Goal: Task Accomplishment & Management: Complete application form

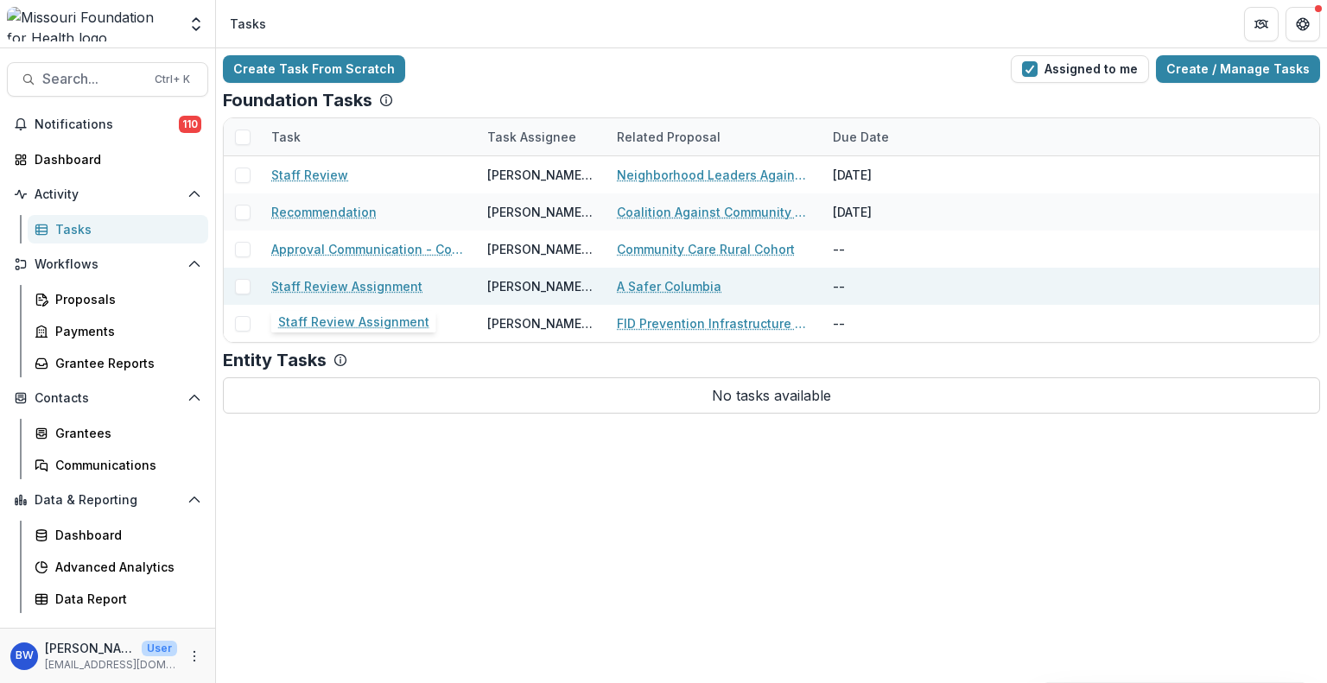
click at [360, 282] on link "Staff Review Assignment" at bounding box center [346, 286] width 151 height 18
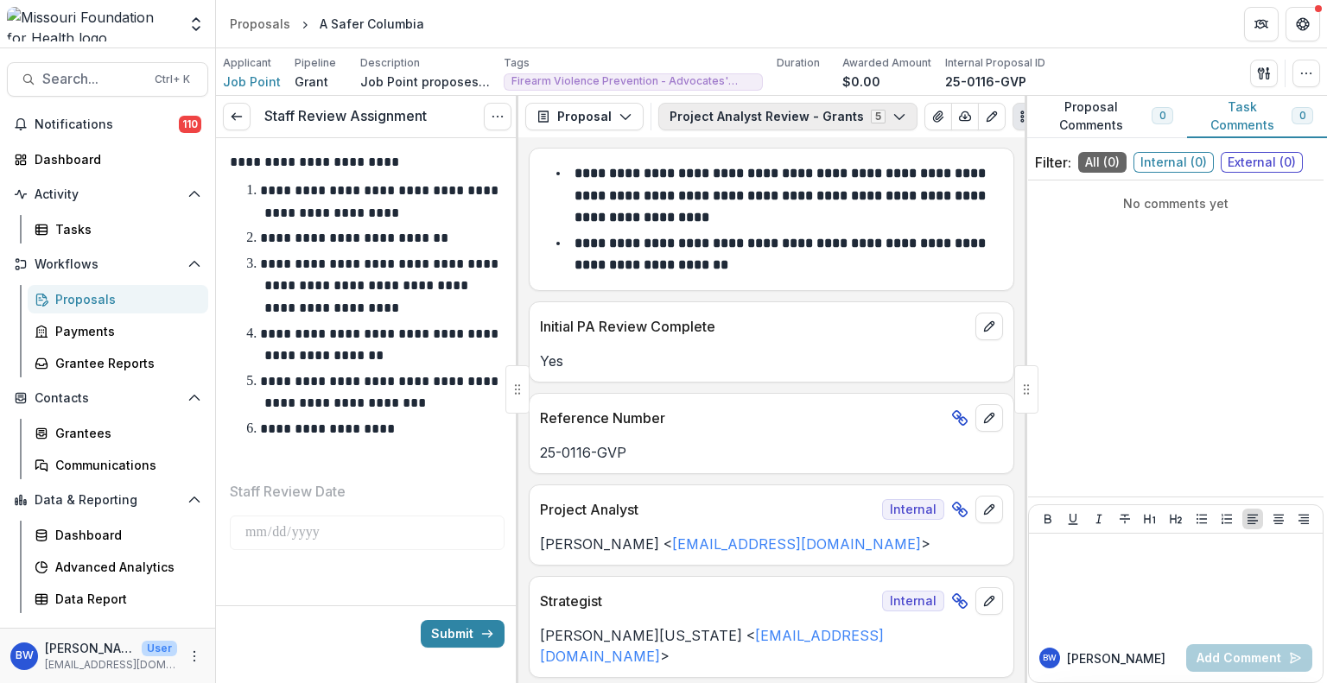
click at [892, 118] on icon "button" at bounding box center [899, 117] width 14 height 14
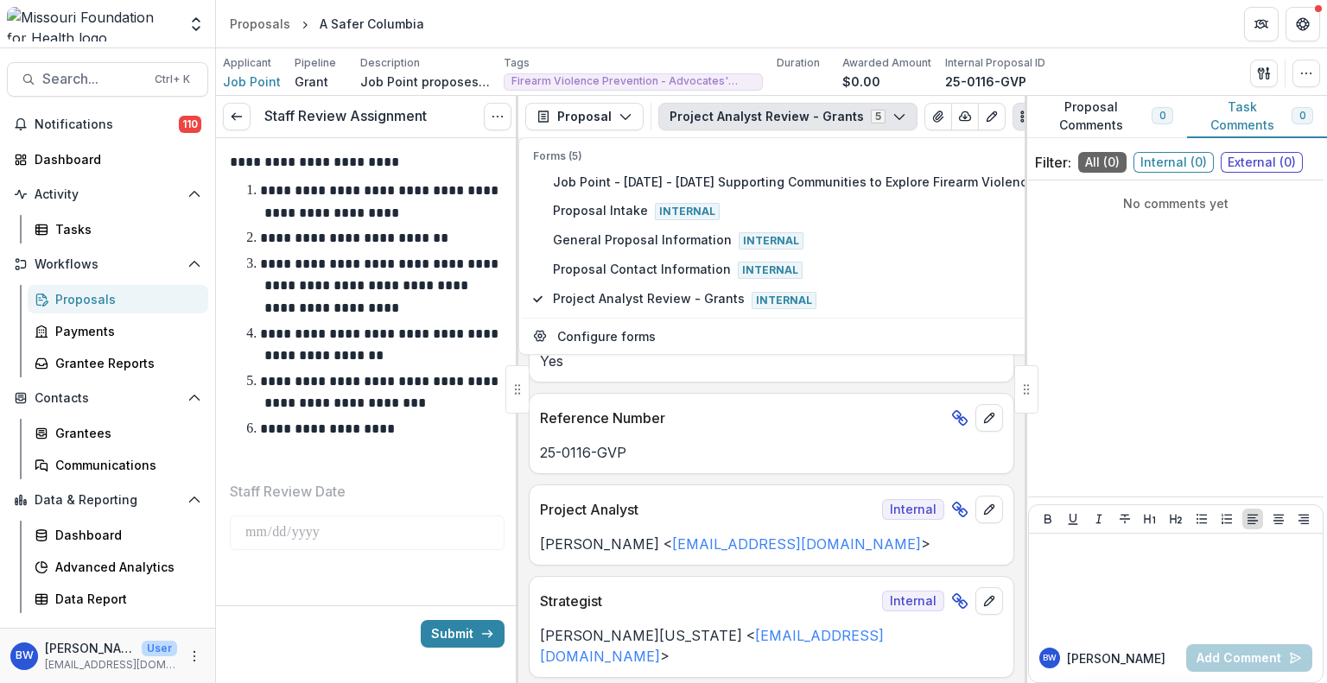
click at [892, 118] on icon "button" at bounding box center [899, 117] width 14 height 14
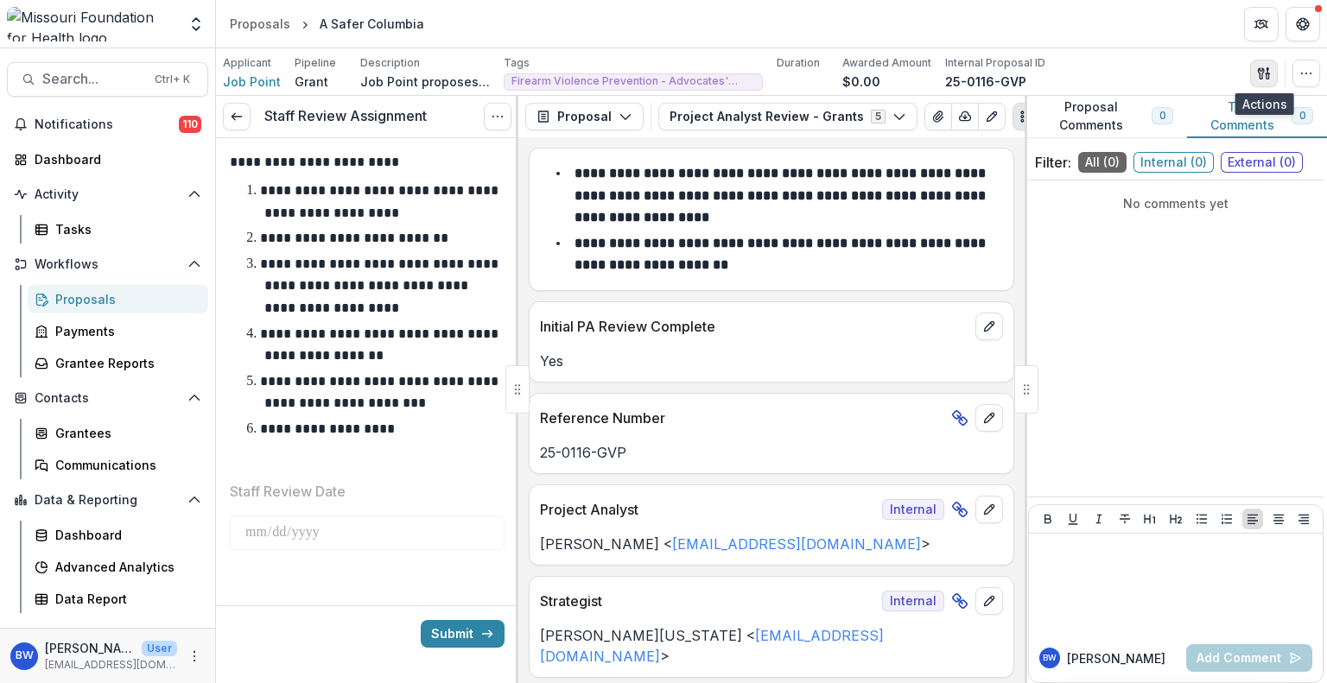
click at [1265, 64] on button "button" at bounding box center [1264, 74] width 28 height 28
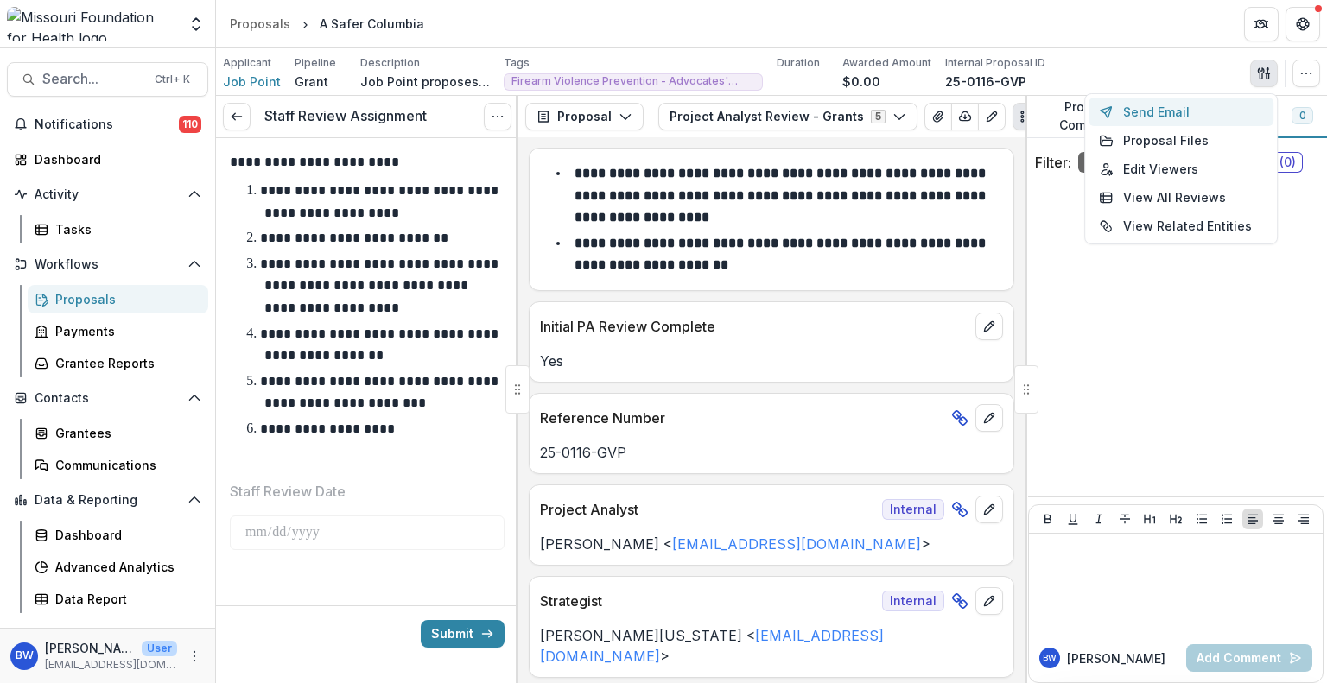
click at [1158, 113] on button "Send Email" at bounding box center [1180, 112] width 185 height 29
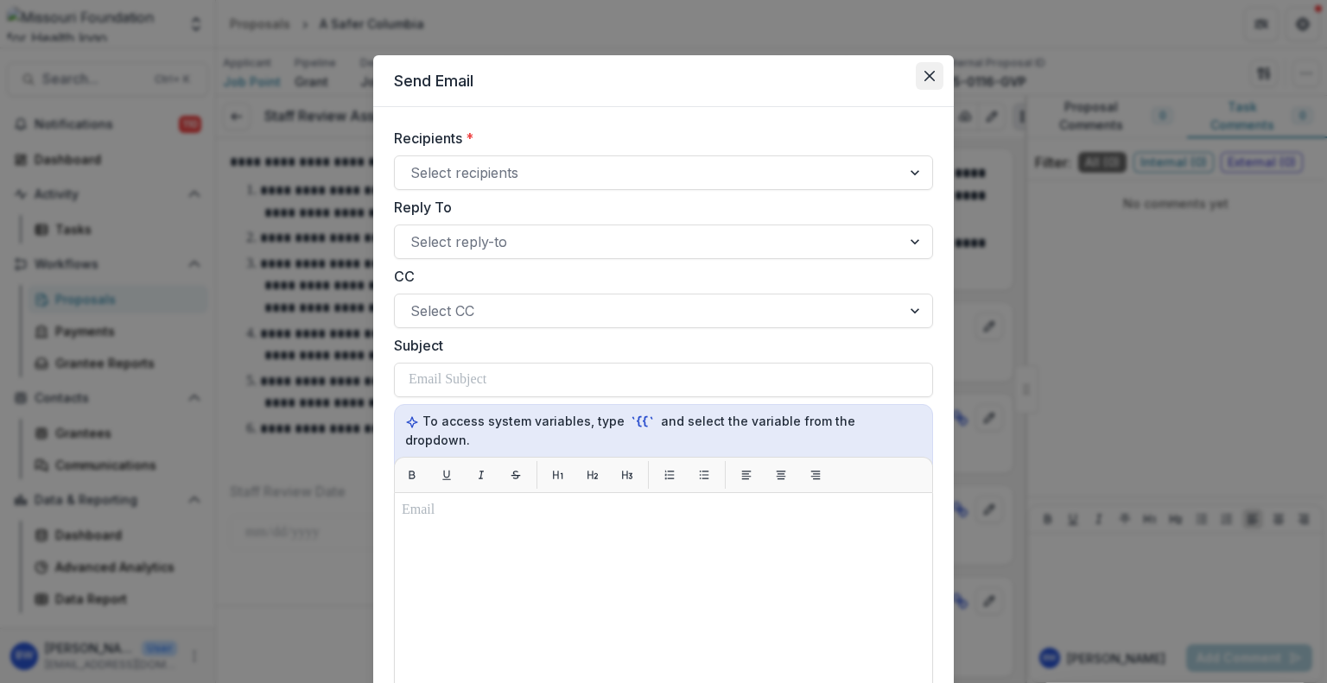
click at [928, 74] on icon "Close" at bounding box center [929, 76] width 10 height 10
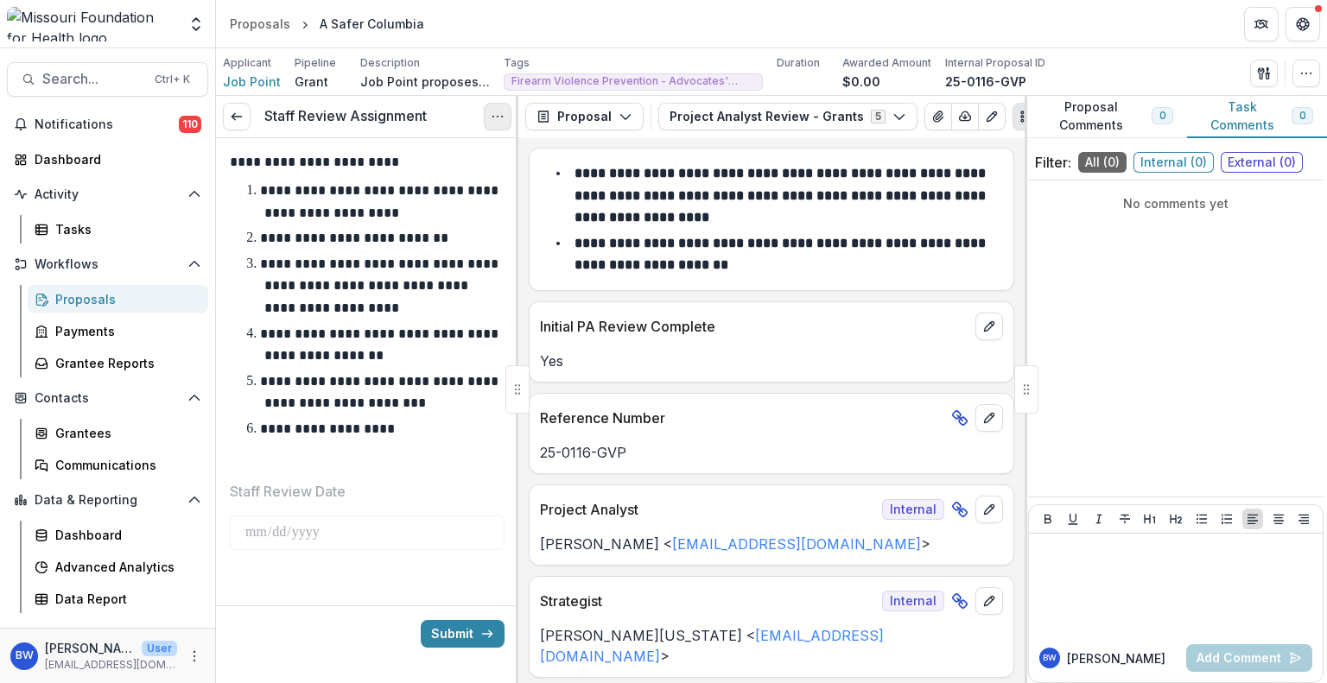
click at [495, 118] on icon "Options" at bounding box center [498, 117] width 14 height 14
click at [608, 118] on button "Proposal" at bounding box center [584, 117] width 118 height 28
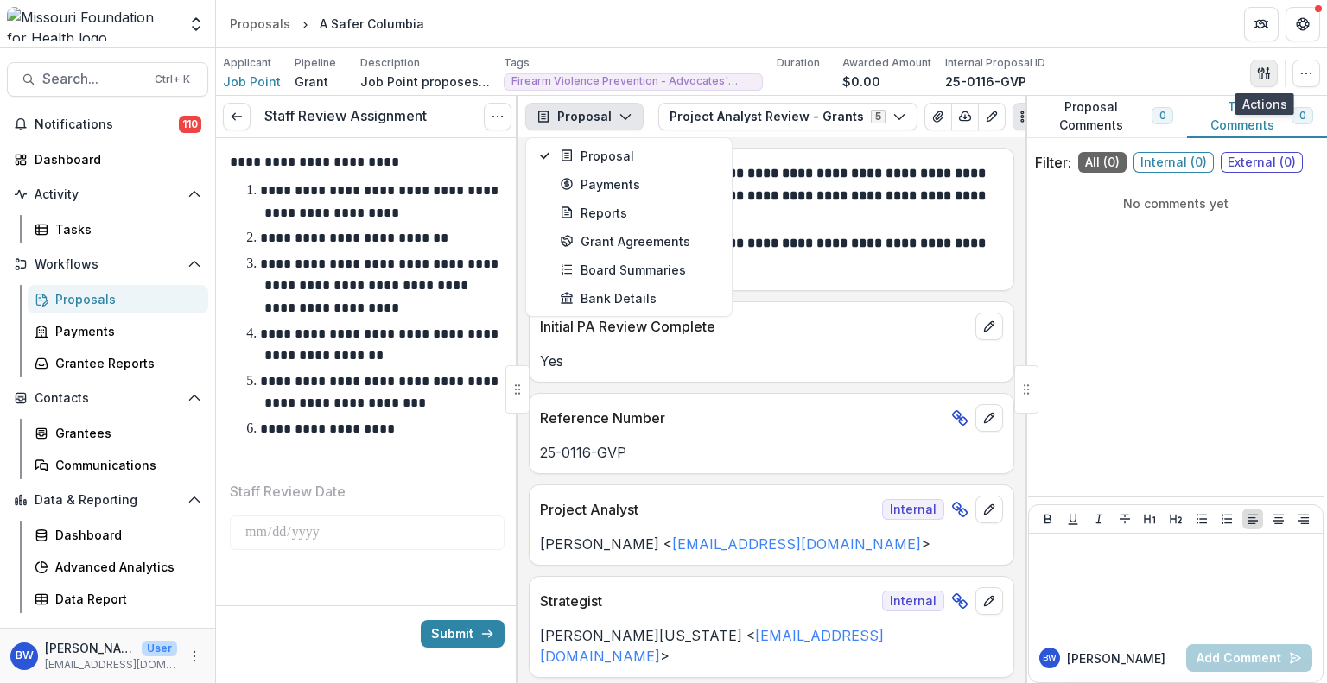
click at [1272, 76] on button "button" at bounding box center [1264, 74] width 28 height 28
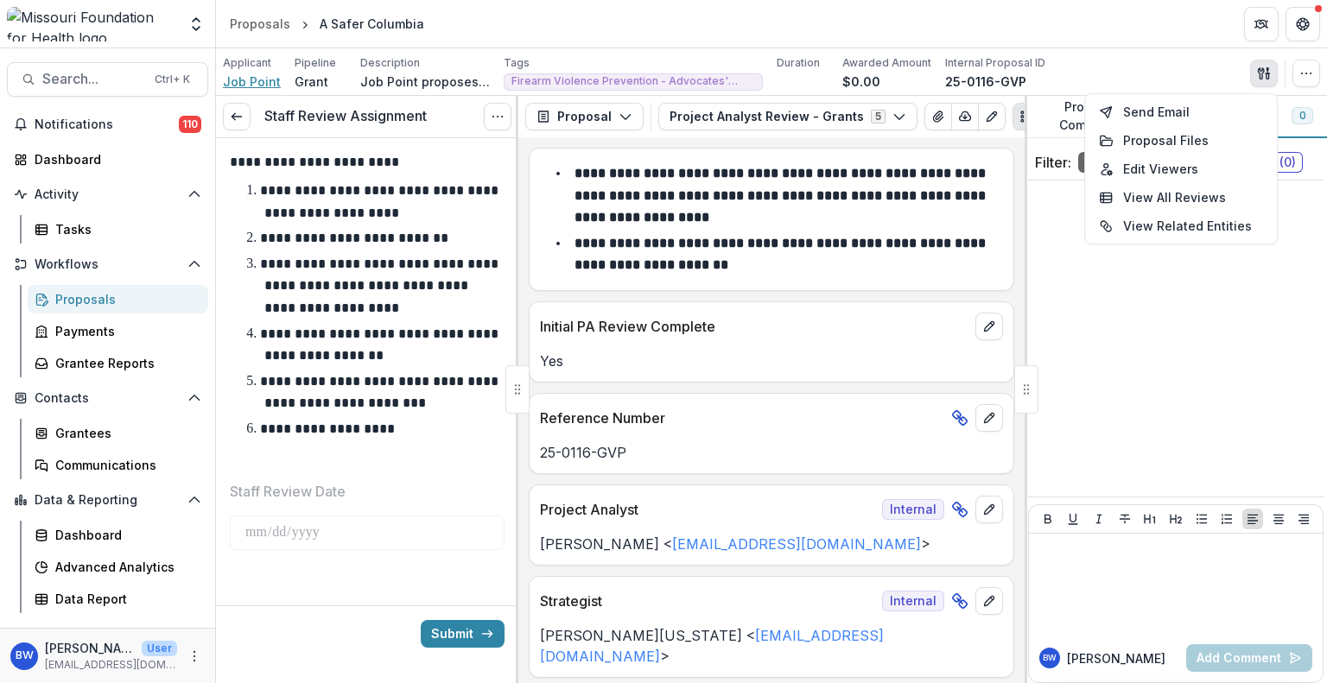
click at [275, 74] on span "Job Point" at bounding box center [252, 82] width 58 height 18
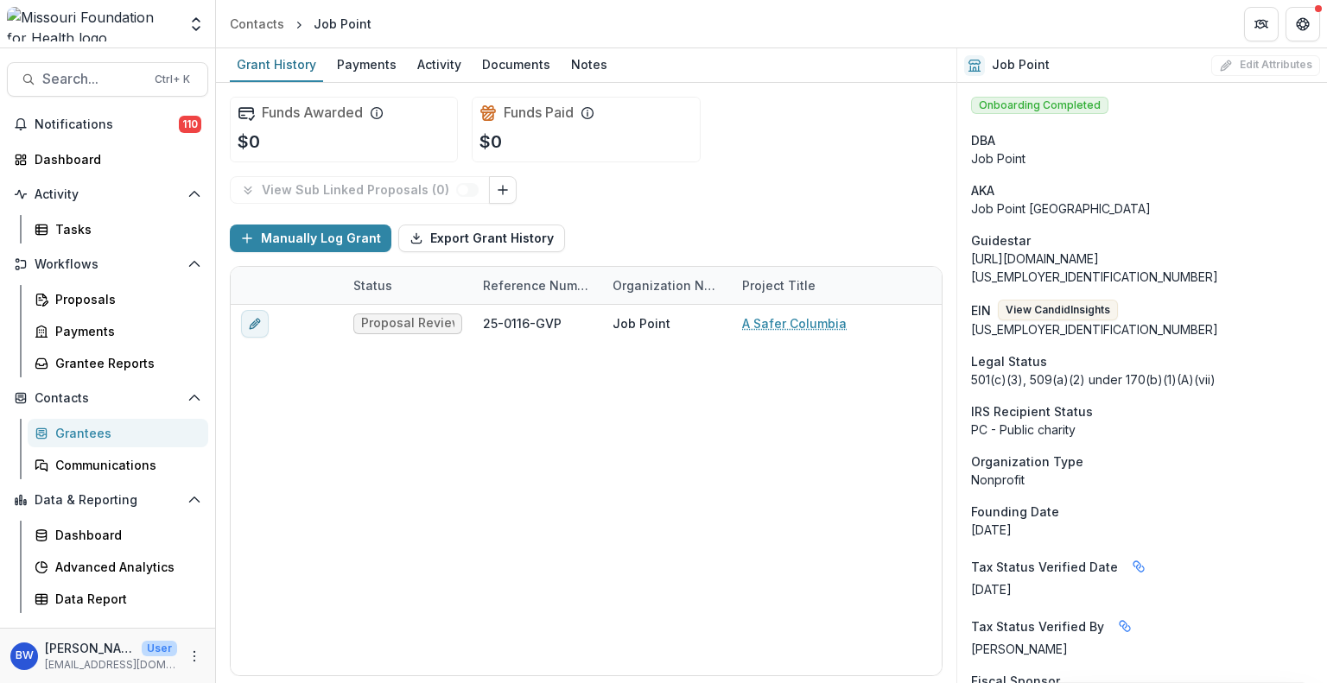
click at [275, 74] on div "Grant History" at bounding box center [276, 64] width 93 height 25
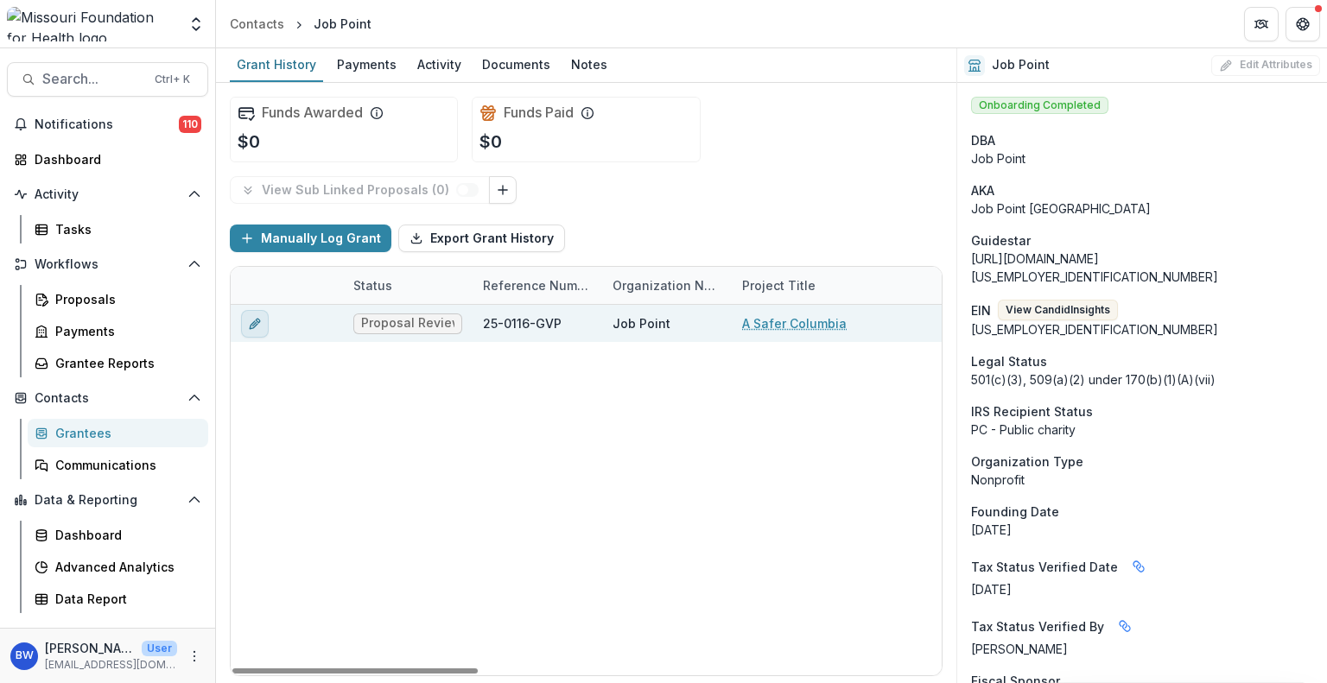
click at [252, 330] on button "edit" at bounding box center [255, 324] width 28 height 28
type input "*******"
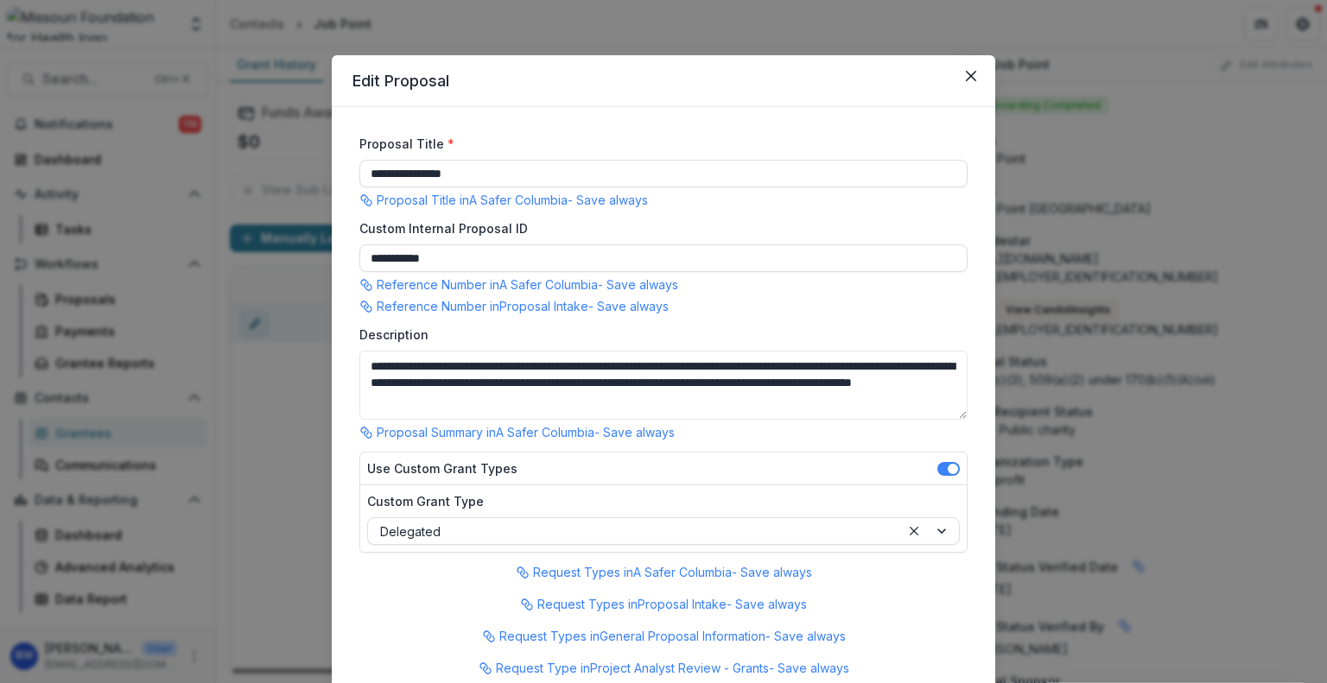
click at [252, 330] on div "**********" at bounding box center [663, 341] width 1327 height 683
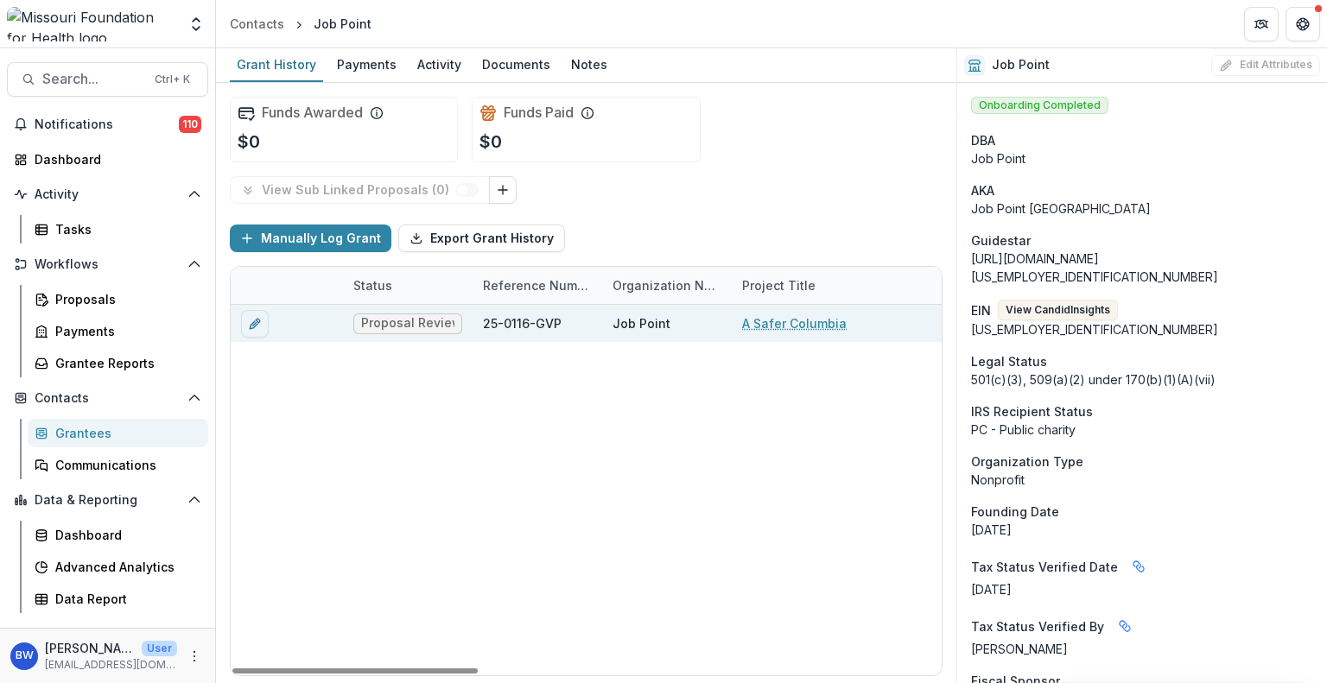
click at [395, 328] on span "Proposal Review" at bounding box center [407, 323] width 93 height 15
click at [807, 327] on link "A Safer Columbia" at bounding box center [794, 323] width 105 height 18
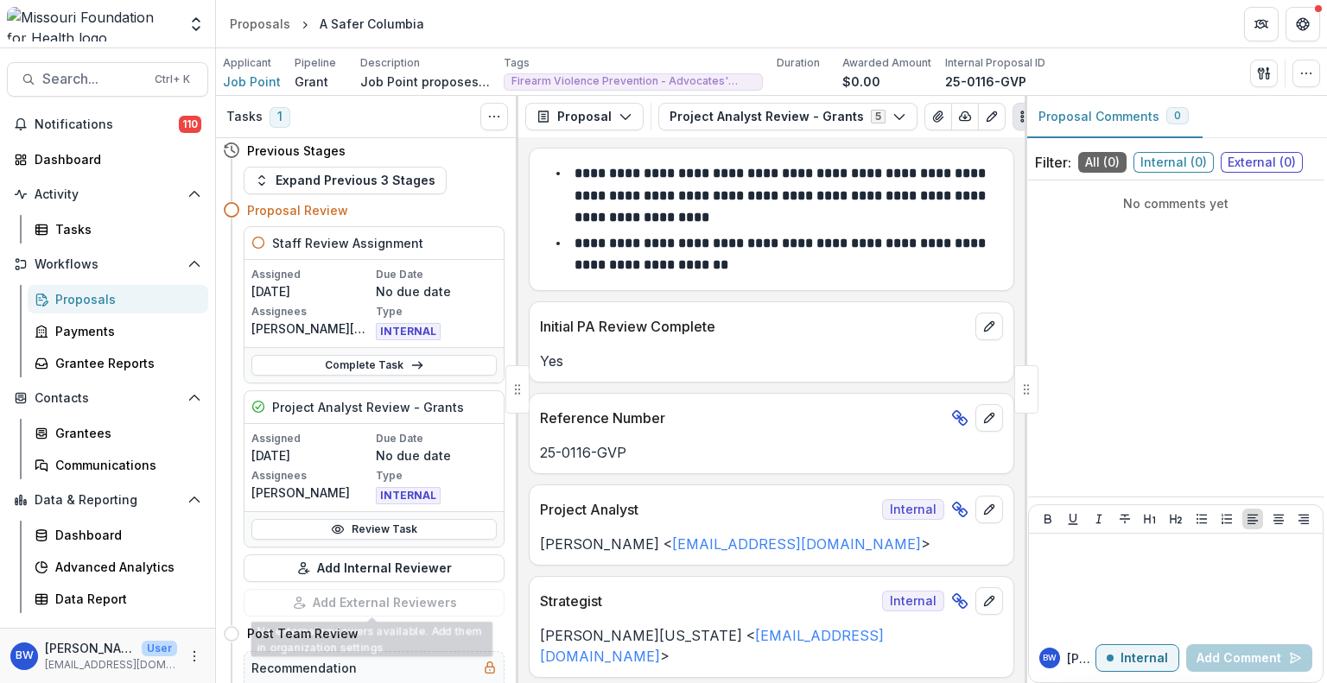
scroll to position [3, 0]
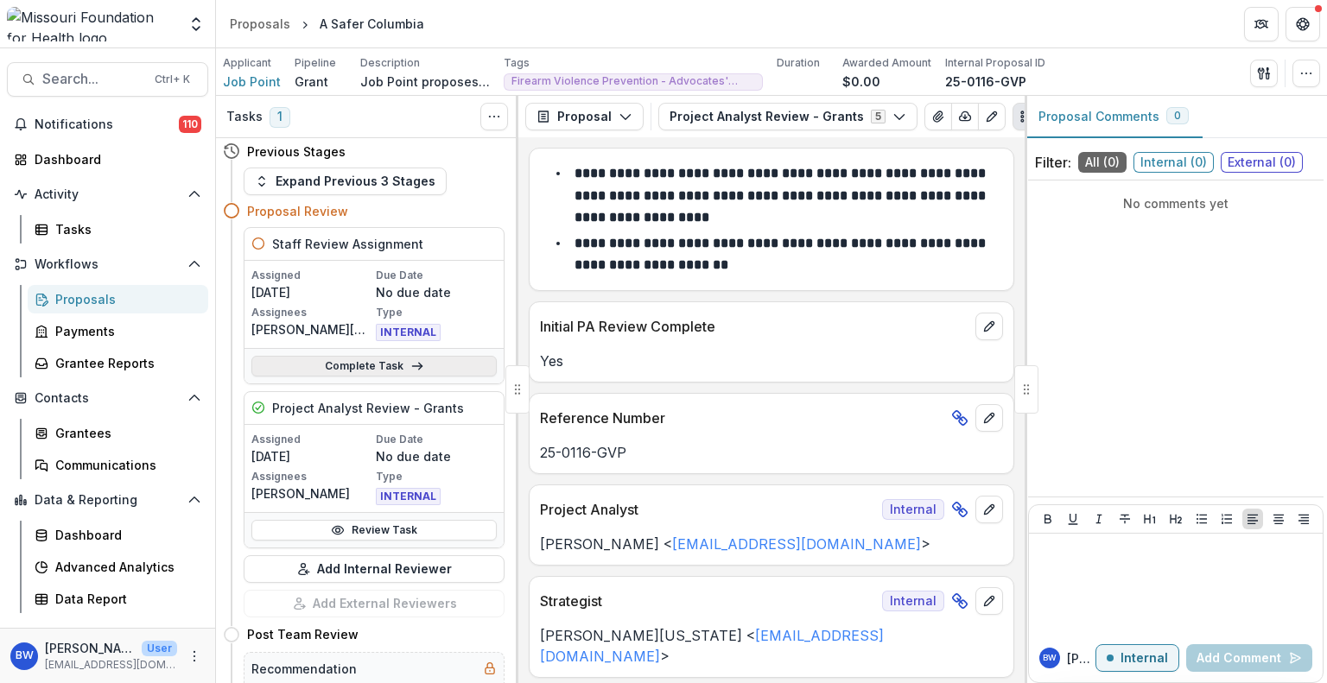
click at [359, 360] on link "Complete Task" at bounding box center [373, 366] width 245 height 21
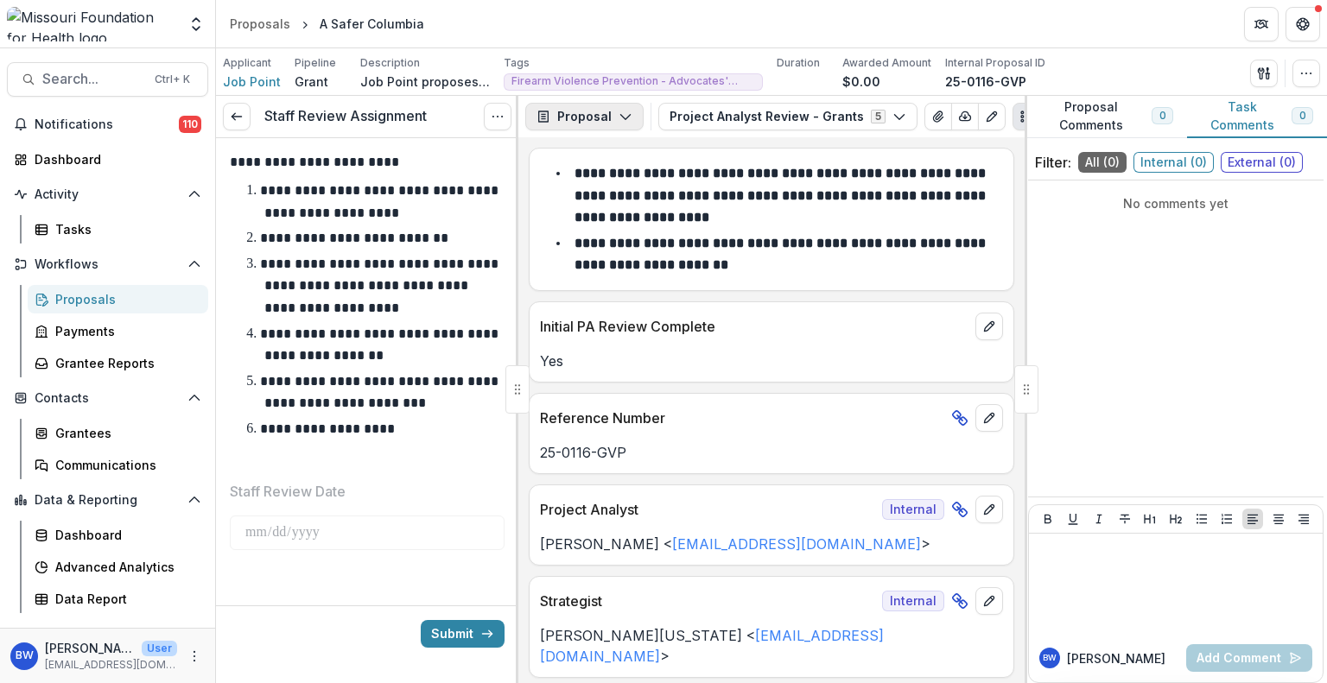
click at [594, 122] on button "Proposal" at bounding box center [584, 117] width 118 height 28
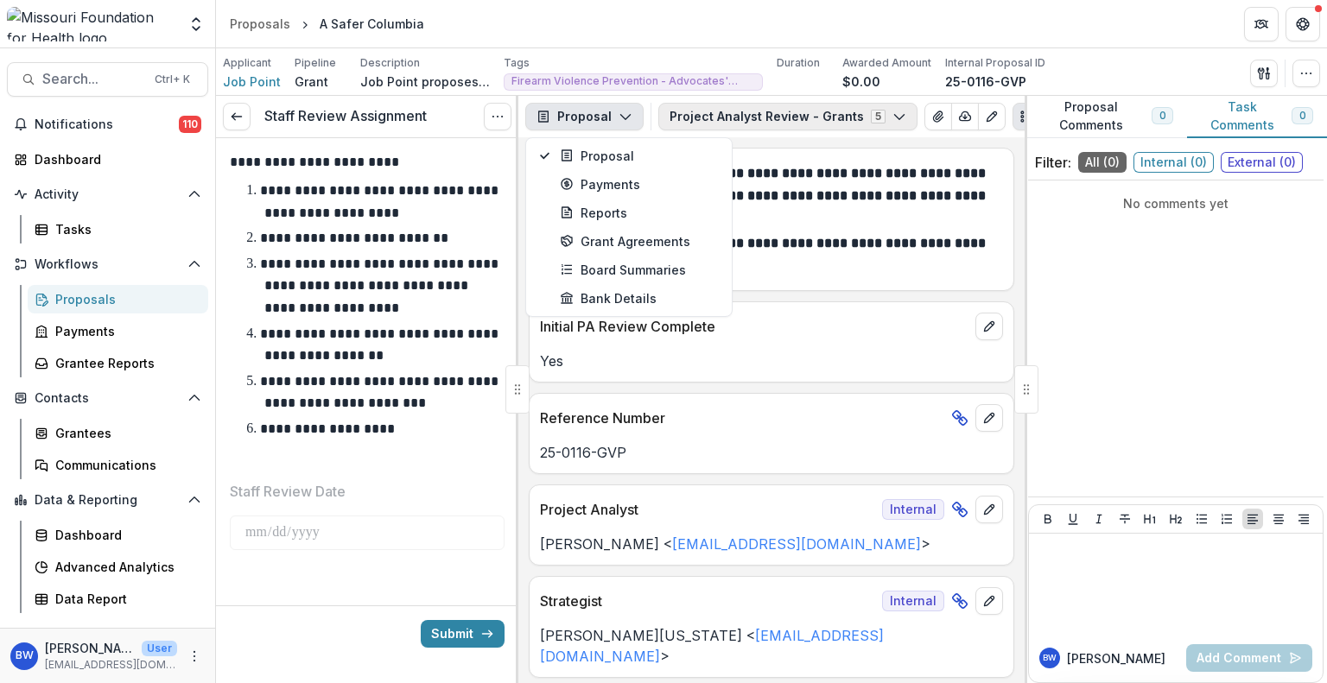
click at [898, 111] on button "Project Analyst Review - Grants 5" at bounding box center [787, 117] width 259 height 28
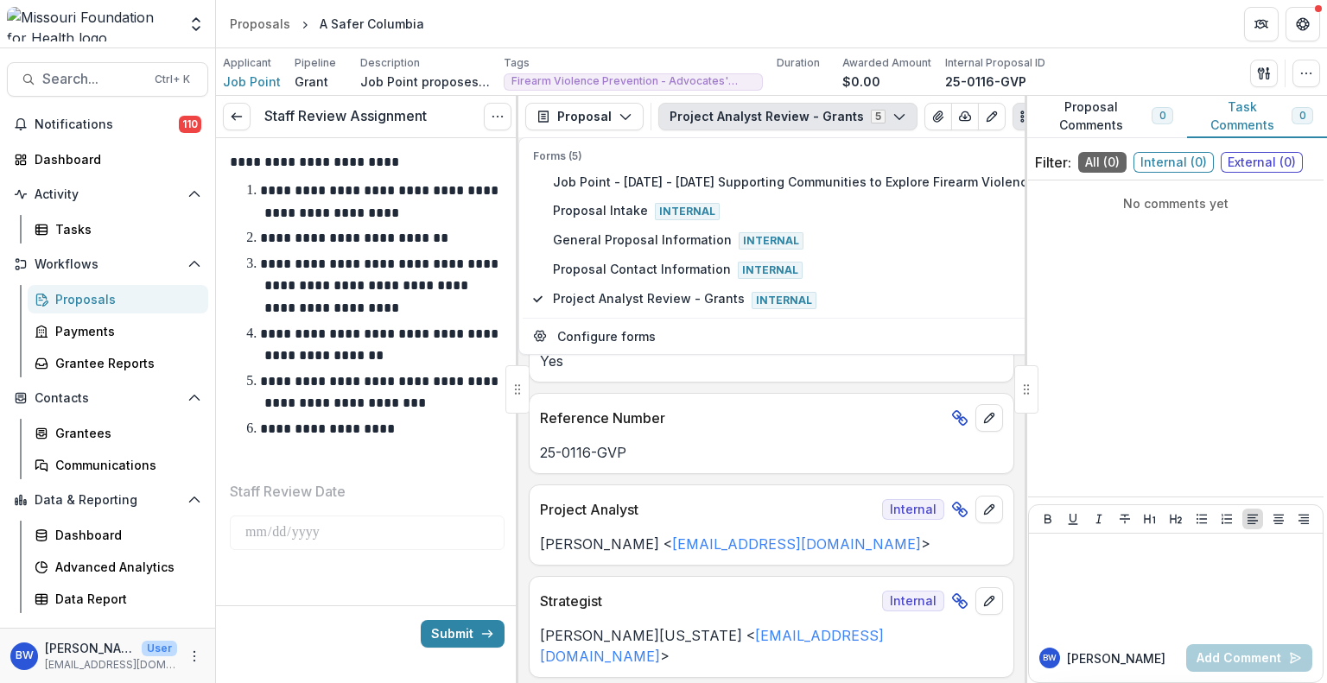
click at [1019, 111] on icon "Plaintext view" at bounding box center [1026, 117] width 14 height 14
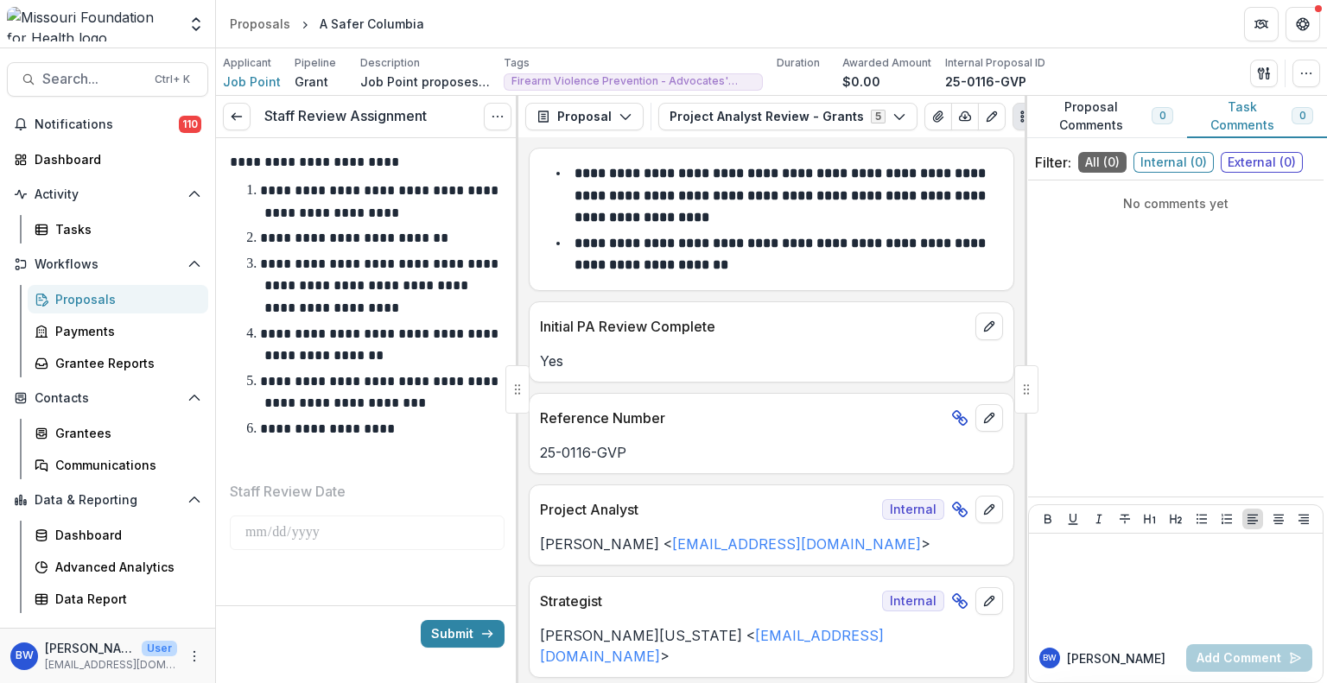
click at [1019, 111] on icon "Plaintext view" at bounding box center [1026, 117] width 14 height 14
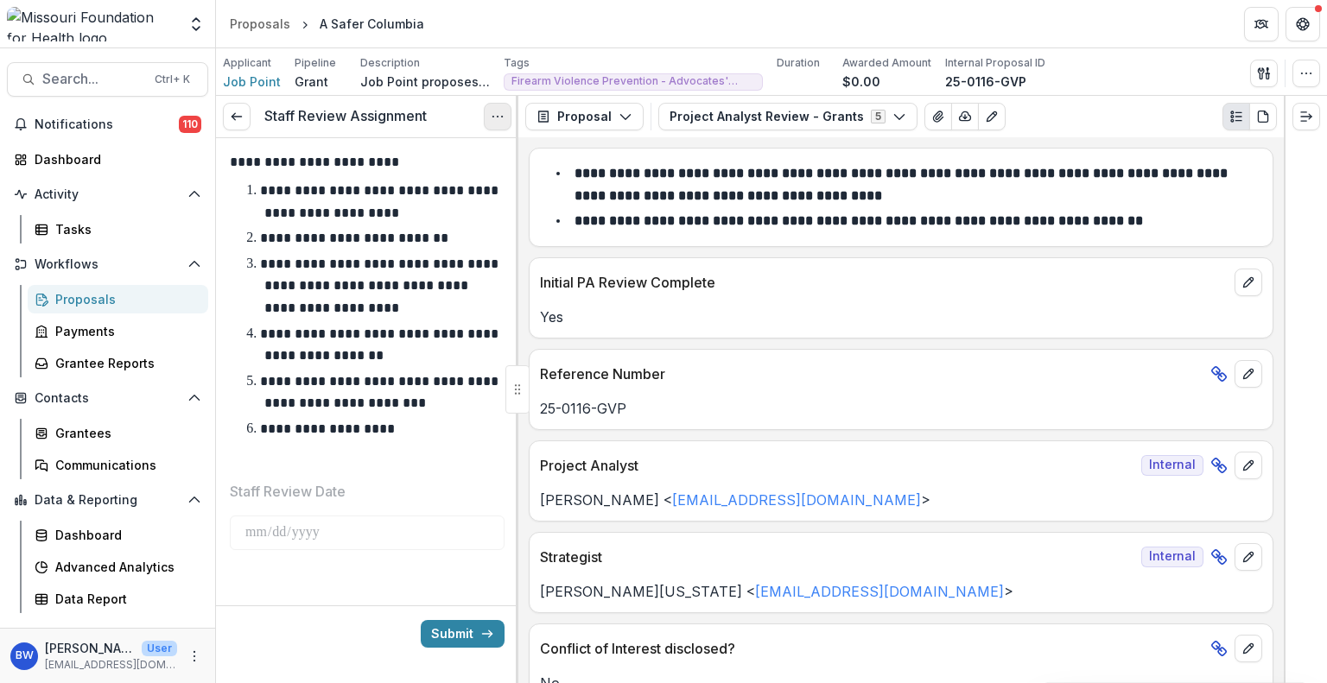
click at [503, 120] on icon "Options" at bounding box center [498, 117] width 14 height 14
click at [389, 276] on li "**********" at bounding box center [378, 286] width 254 height 67
click at [234, 110] on icon at bounding box center [237, 117] width 14 height 14
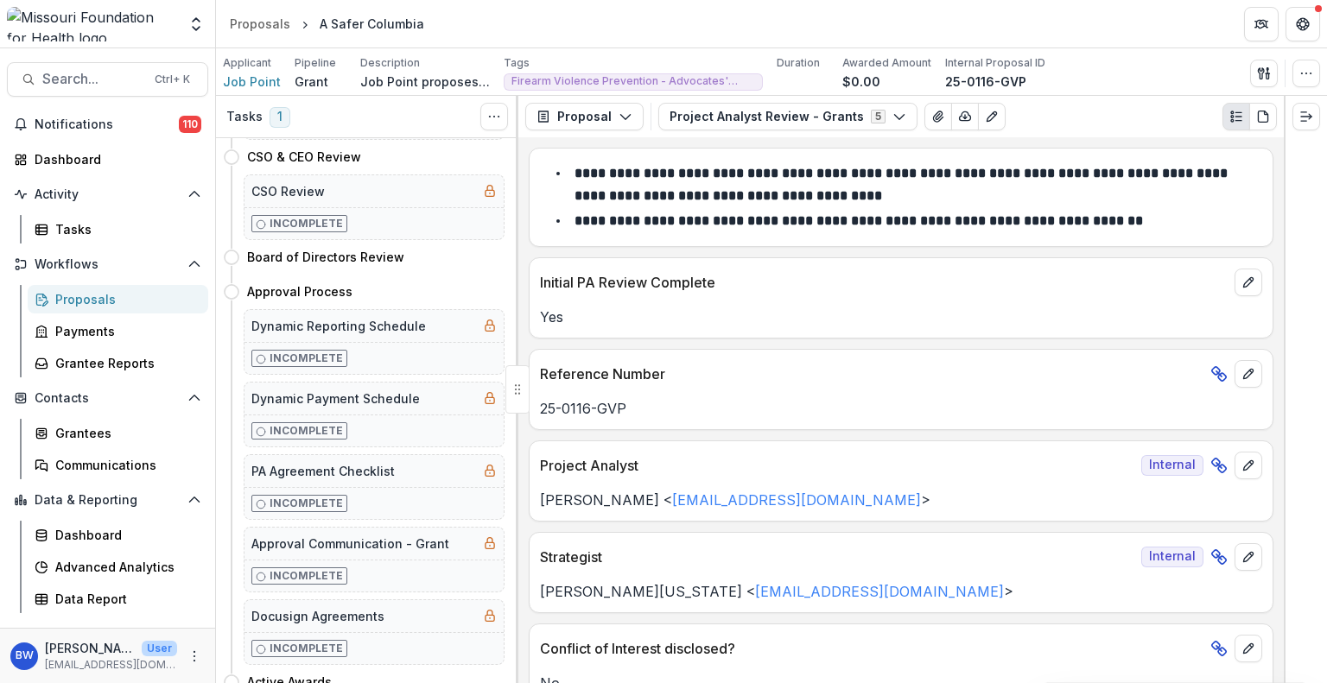
scroll to position [930, 0]
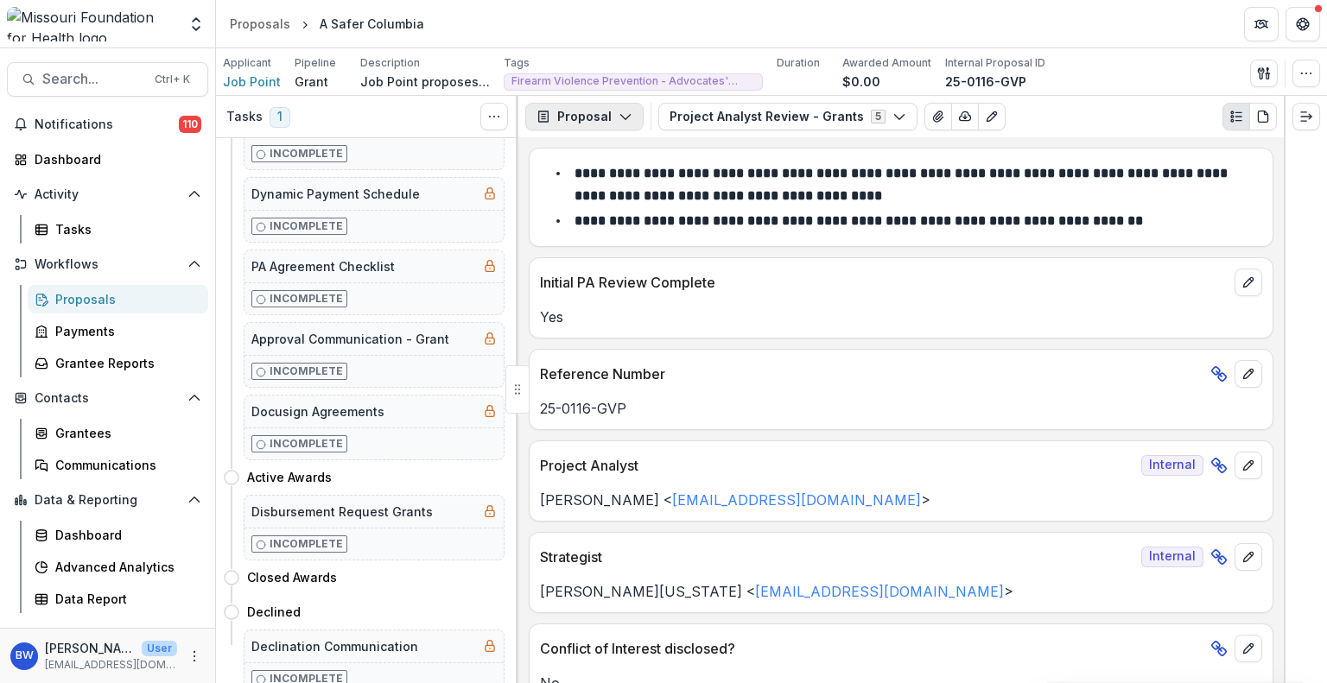
click at [591, 120] on button "Proposal" at bounding box center [584, 117] width 118 height 28
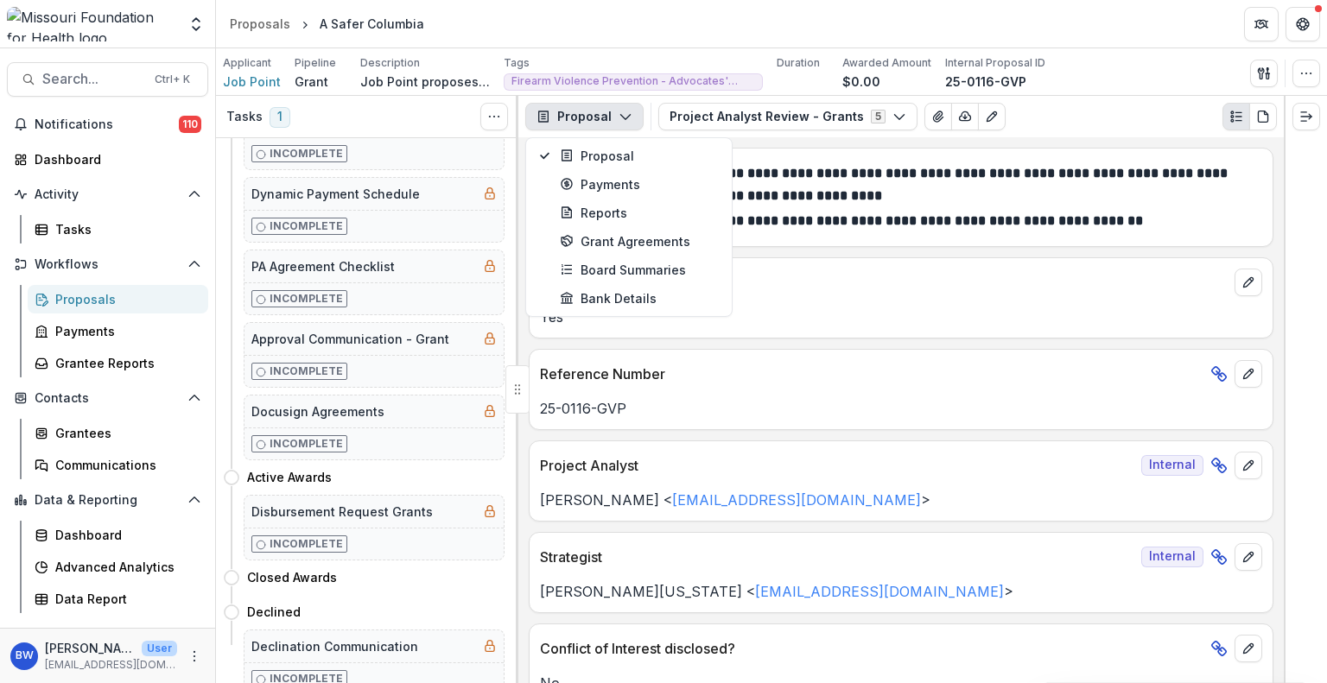
click at [591, 120] on button "Proposal" at bounding box center [584, 117] width 118 height 28
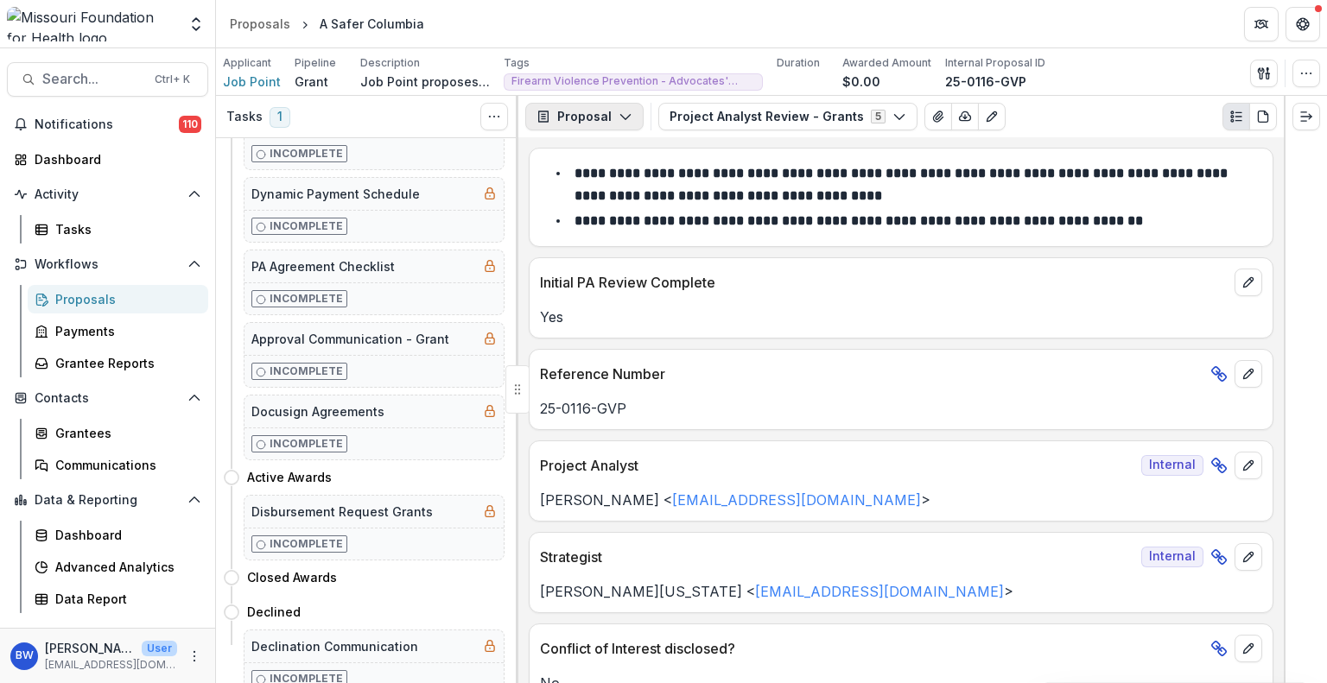
click at [580, 117] on button "Proposal" at bounding box center [584, 117] width 118 height 28
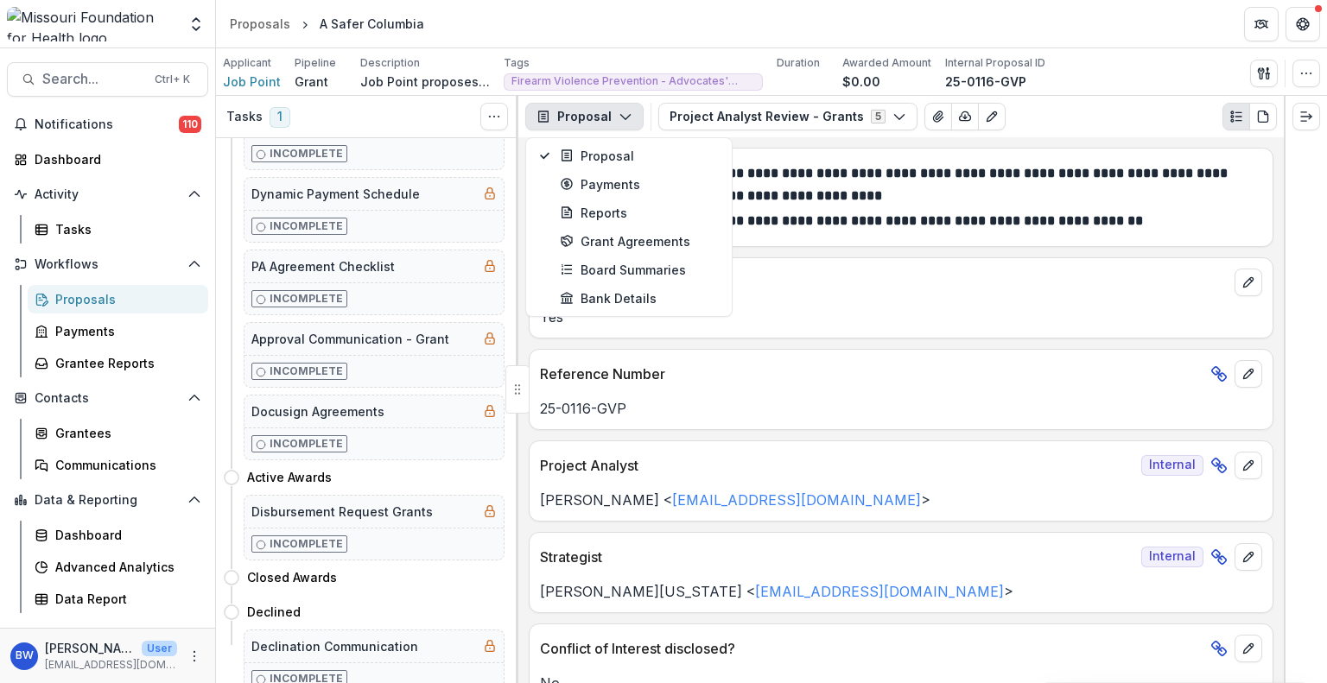
click at [580, 117] on button "Proposal" at bounding box center [584, 117] width 118 height 28
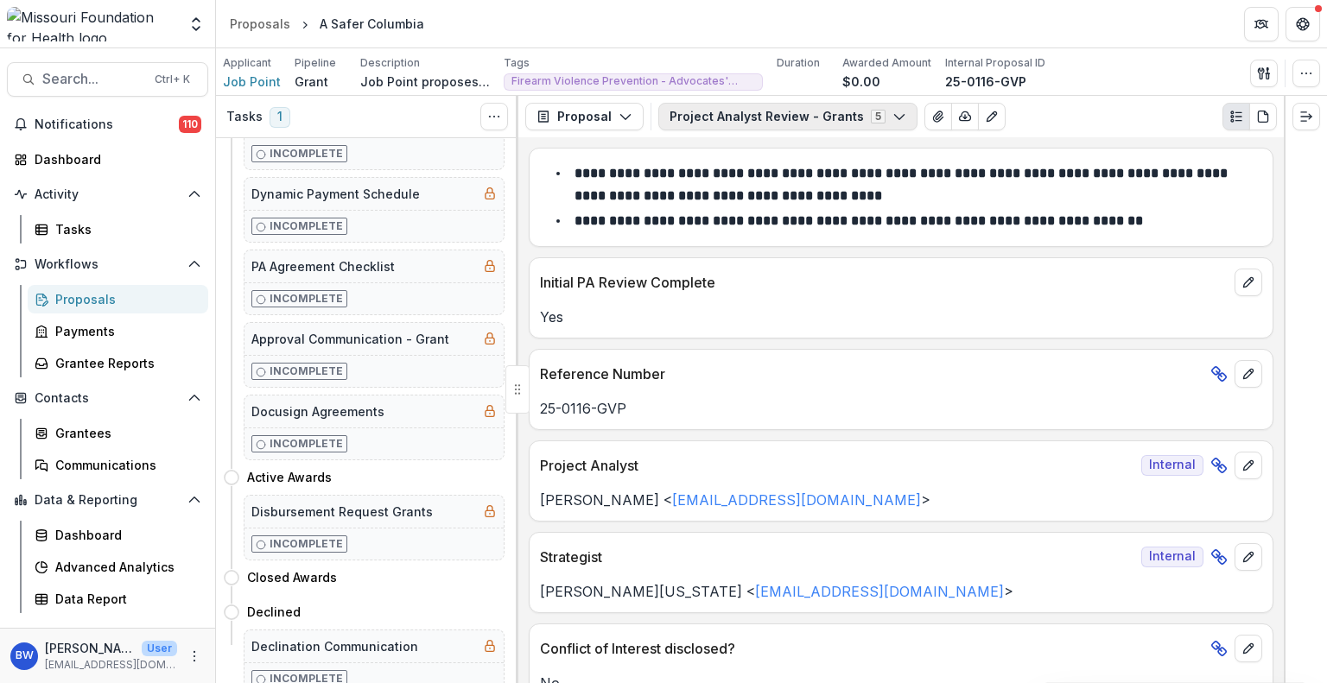
click at [729, 112] on button "Project Analyst Review - Grants 5" at bounding box center [787, 117] width 259 height 28
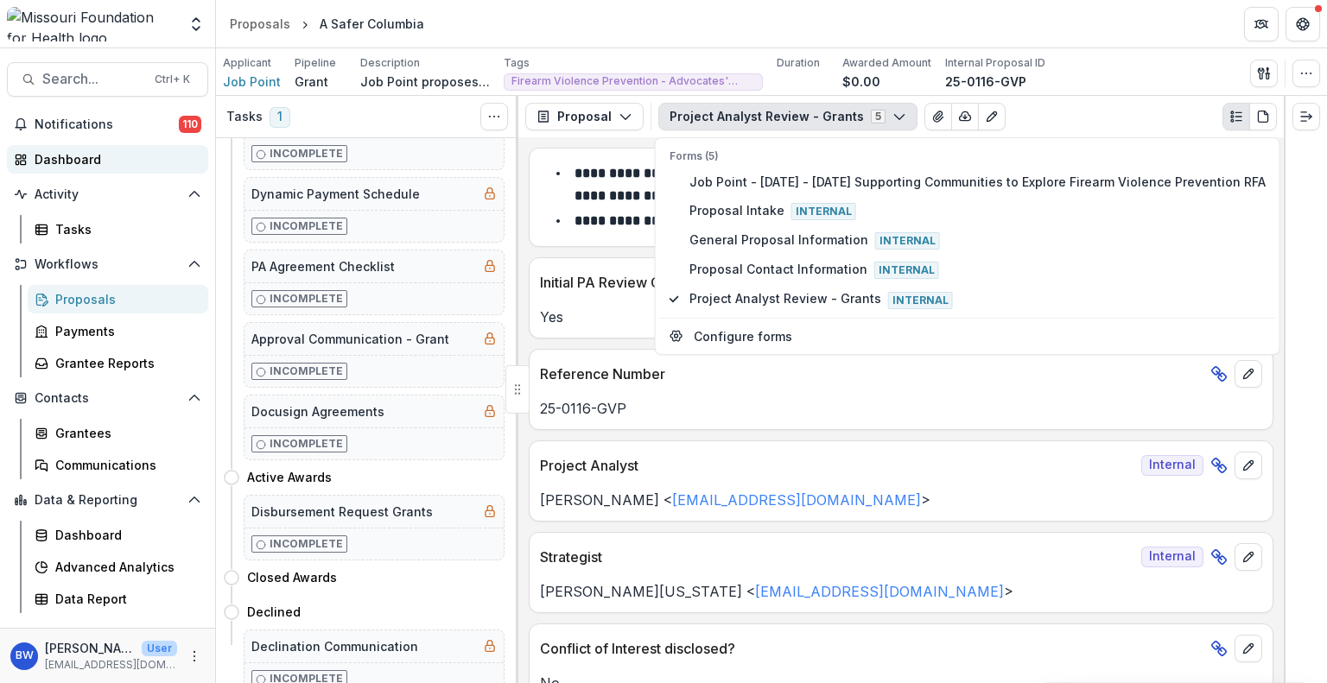
click at [35, 154] on div "Dashboard" at bounding box center [115, 159] width 160 height 18
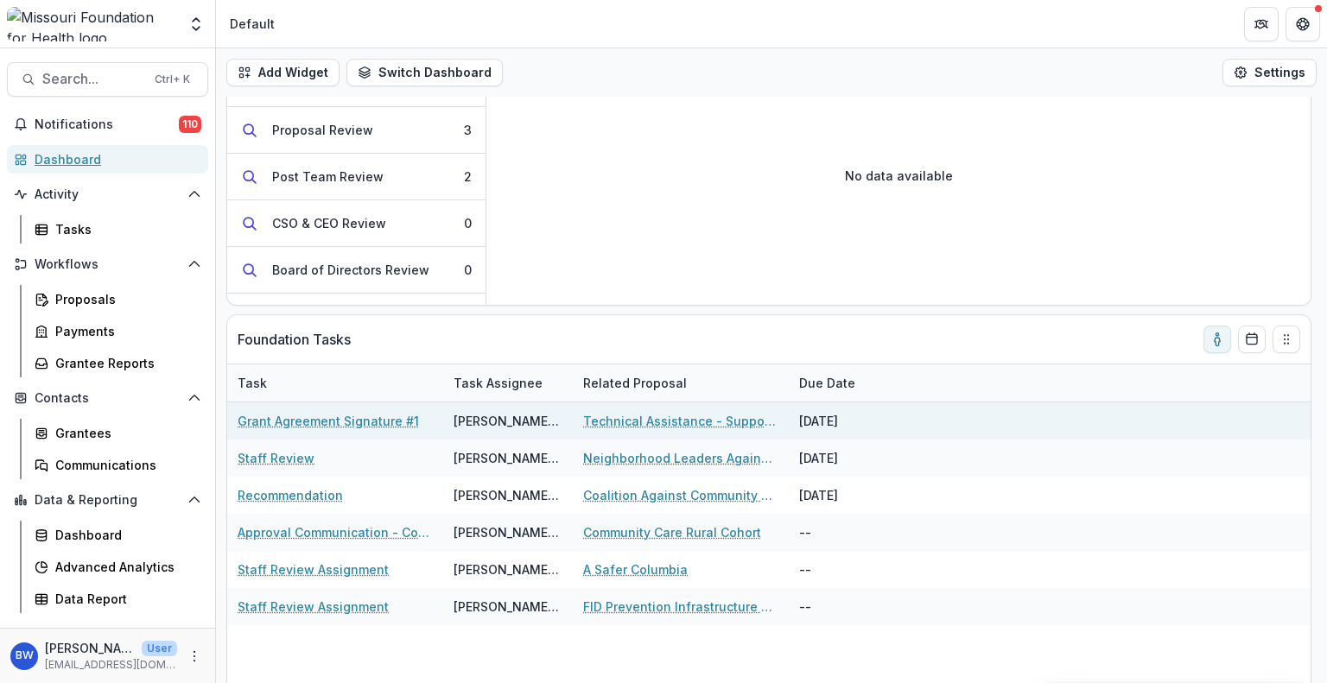
scroll to position [199, 0]
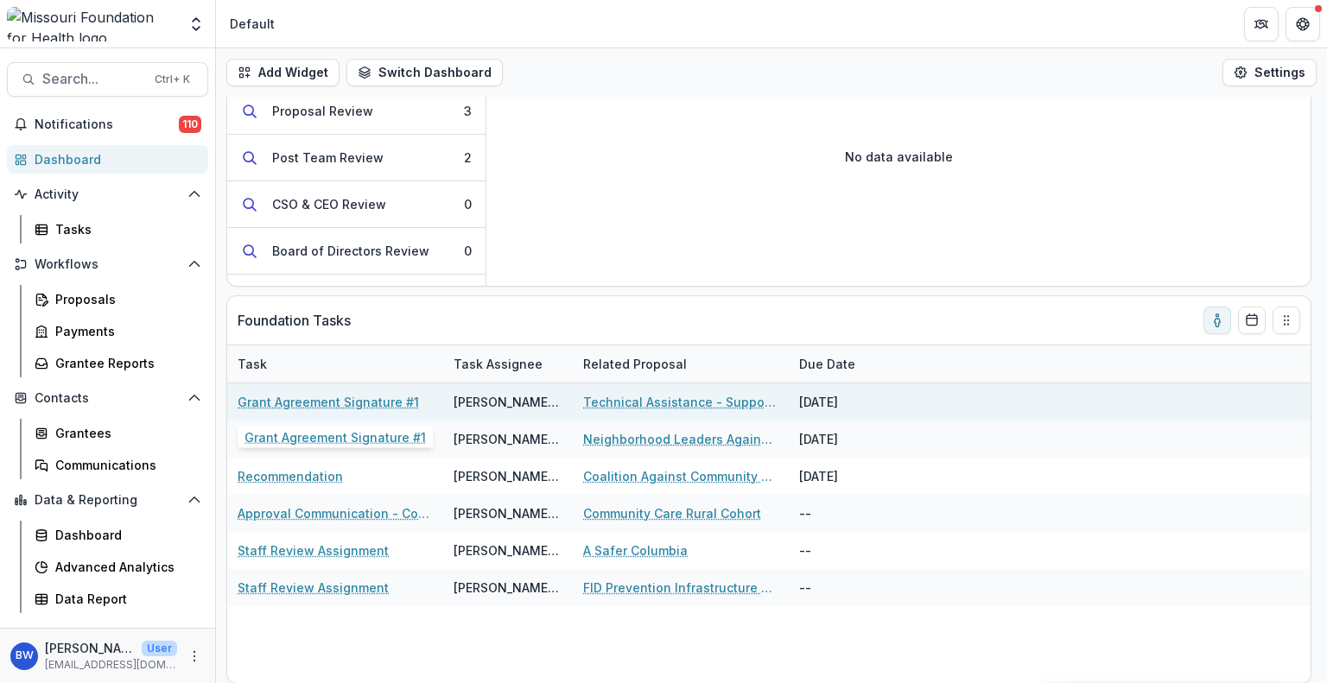
click at [367, 397] on link "Grant Agreement Signature #1" at bounding box center [328, 402] width 181 height 18
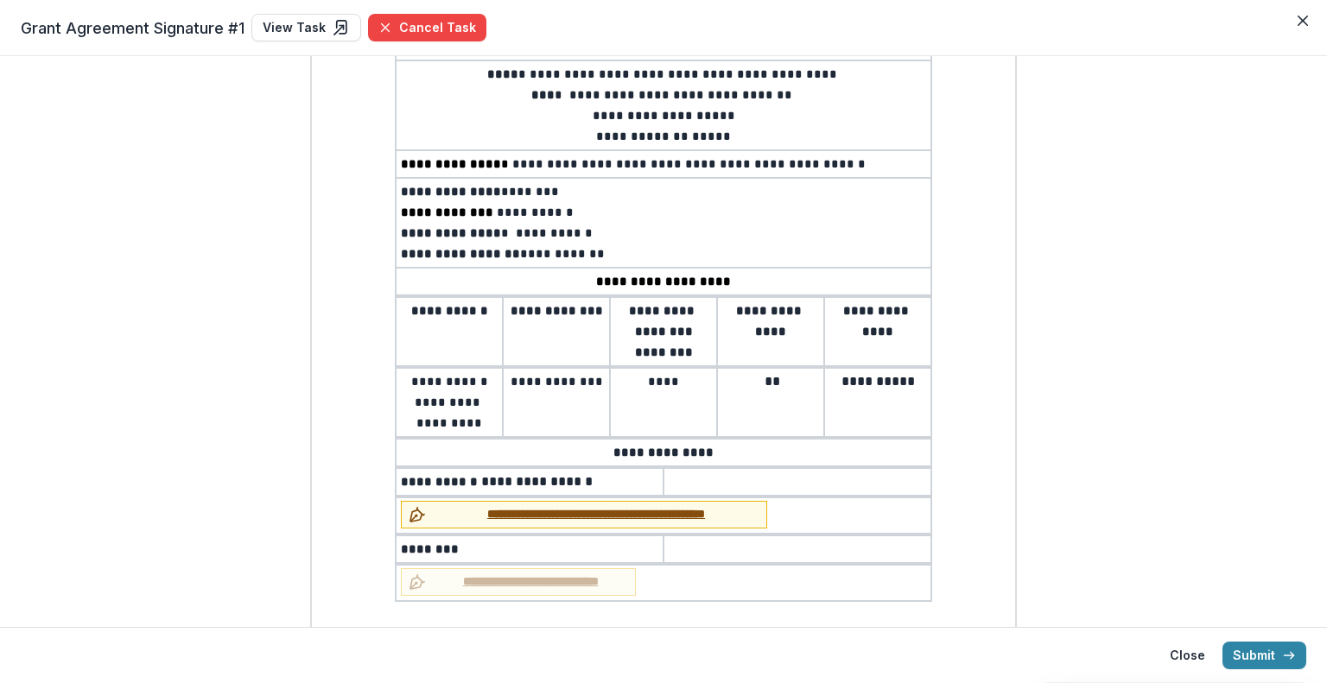
scroll to position [187, 0]
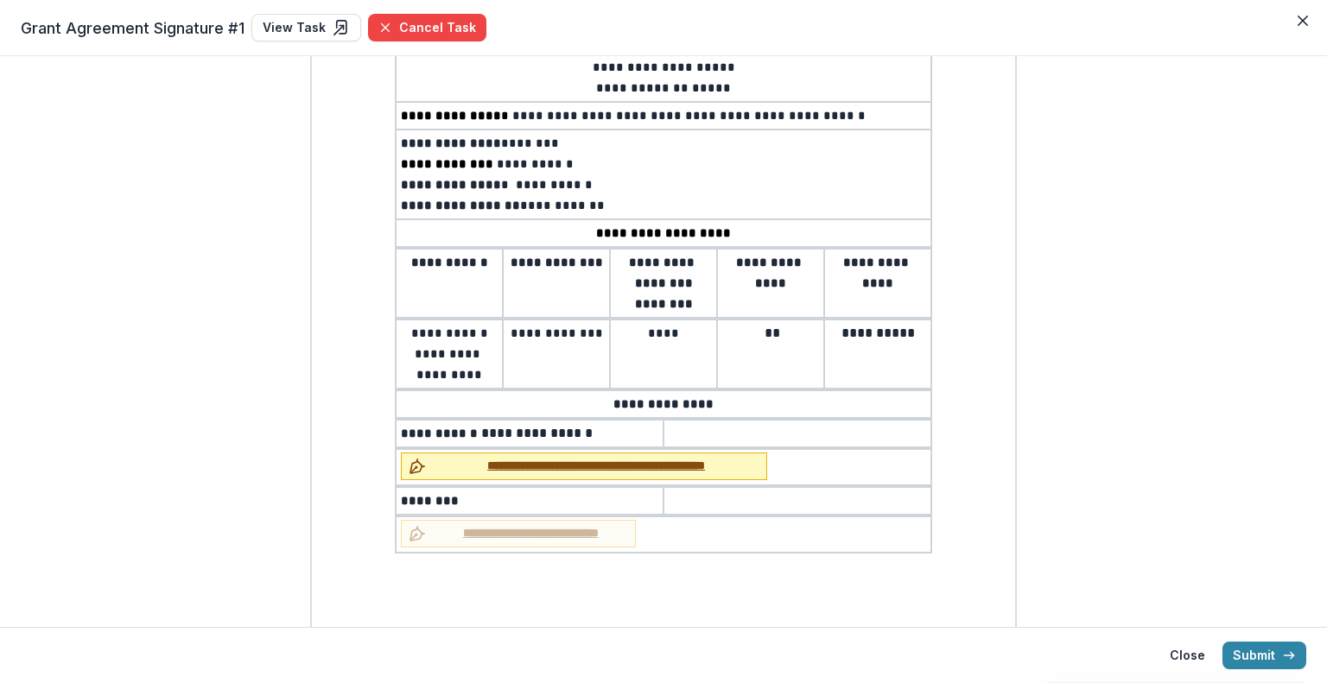
click at [476, 457] on span "**********" at bounding box center [596, 466] width 327 height 18
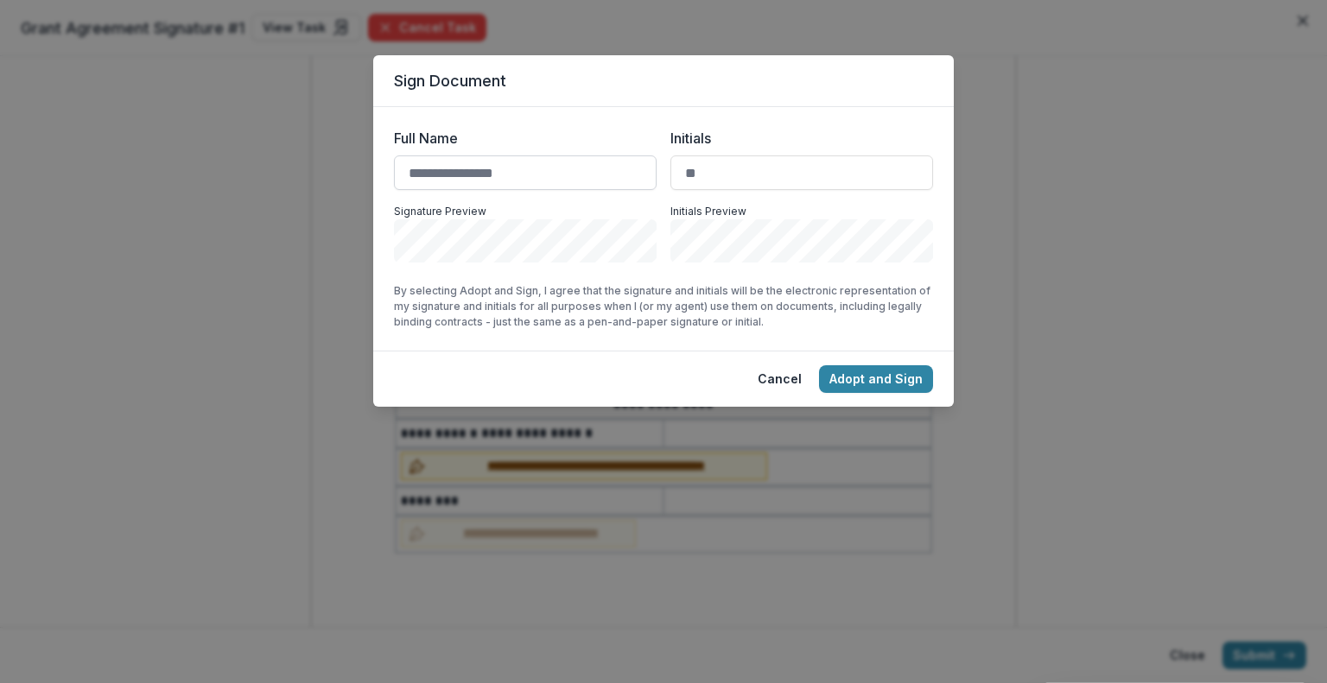
click at [439, 178] on input "Full Name" at bounding box center [525, 172] width 263 height 35
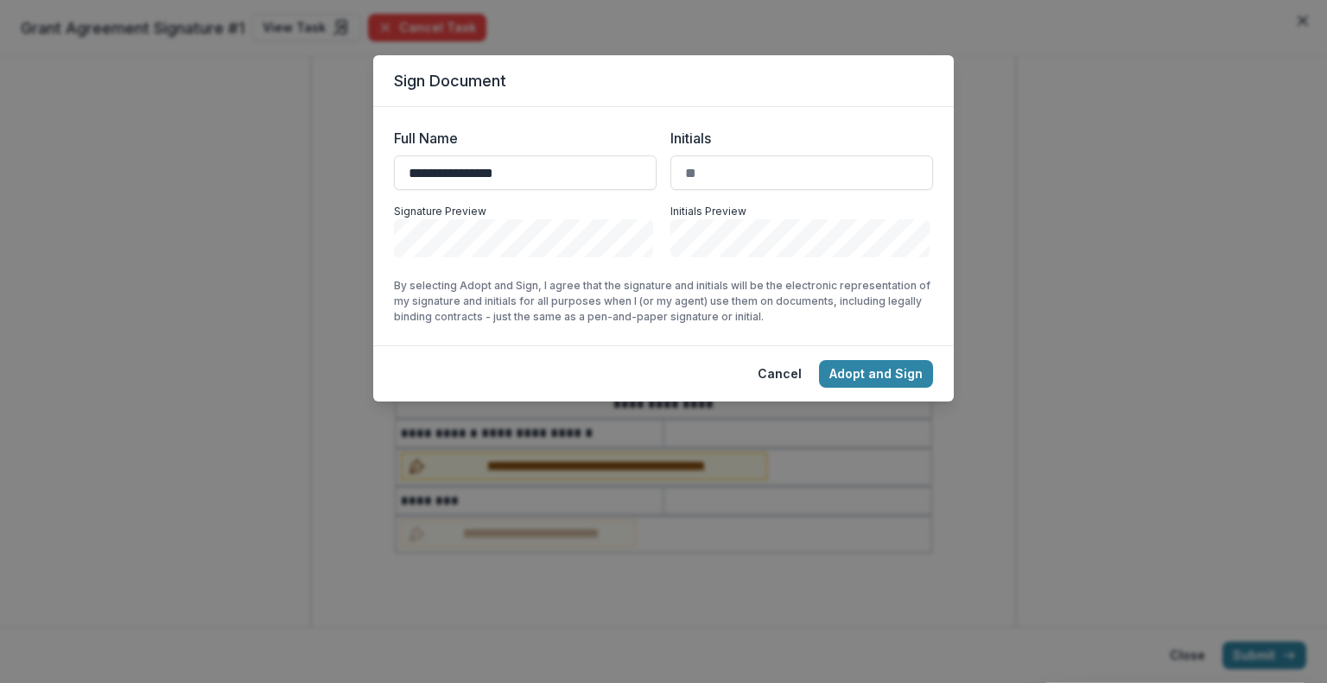
type input "**********"
type input "**"
click at [857, 376] on button "Adopt and Sign" at bounding box center [876, 374] width 114 height 28
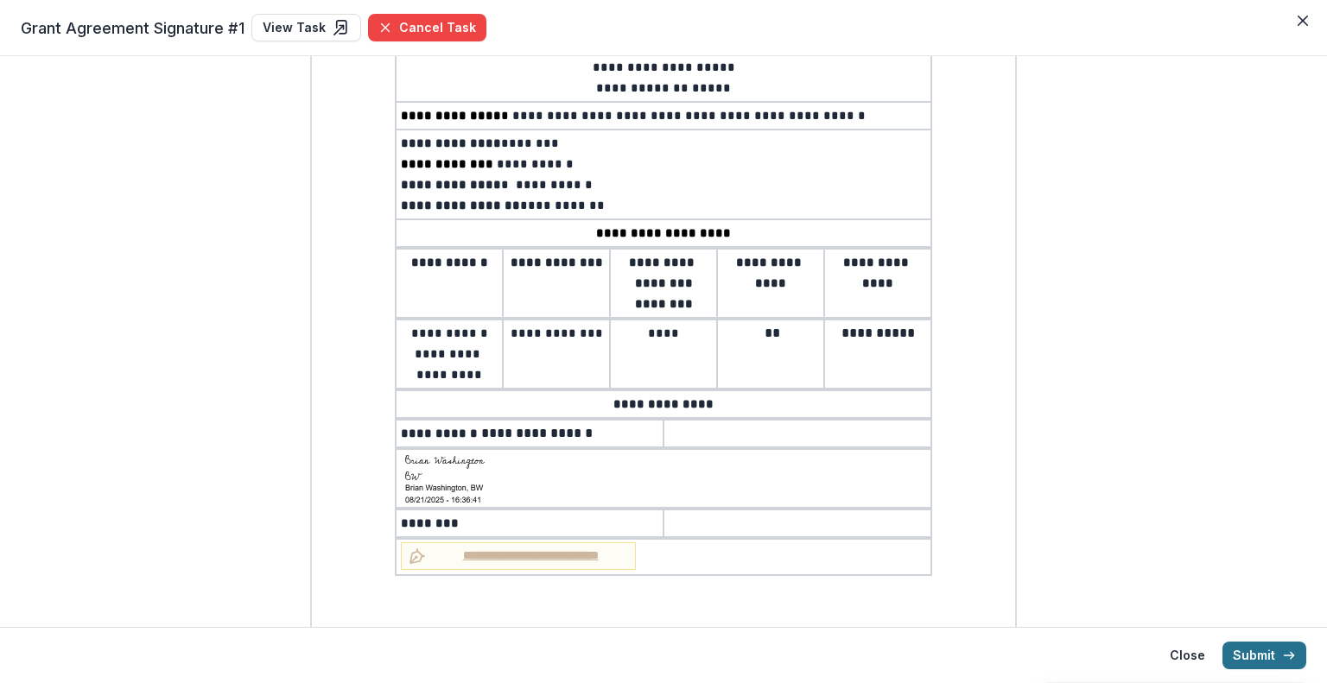
click at [1232, 653] on button "Submit" at bounding box center [1264, 656] width 84 height 28
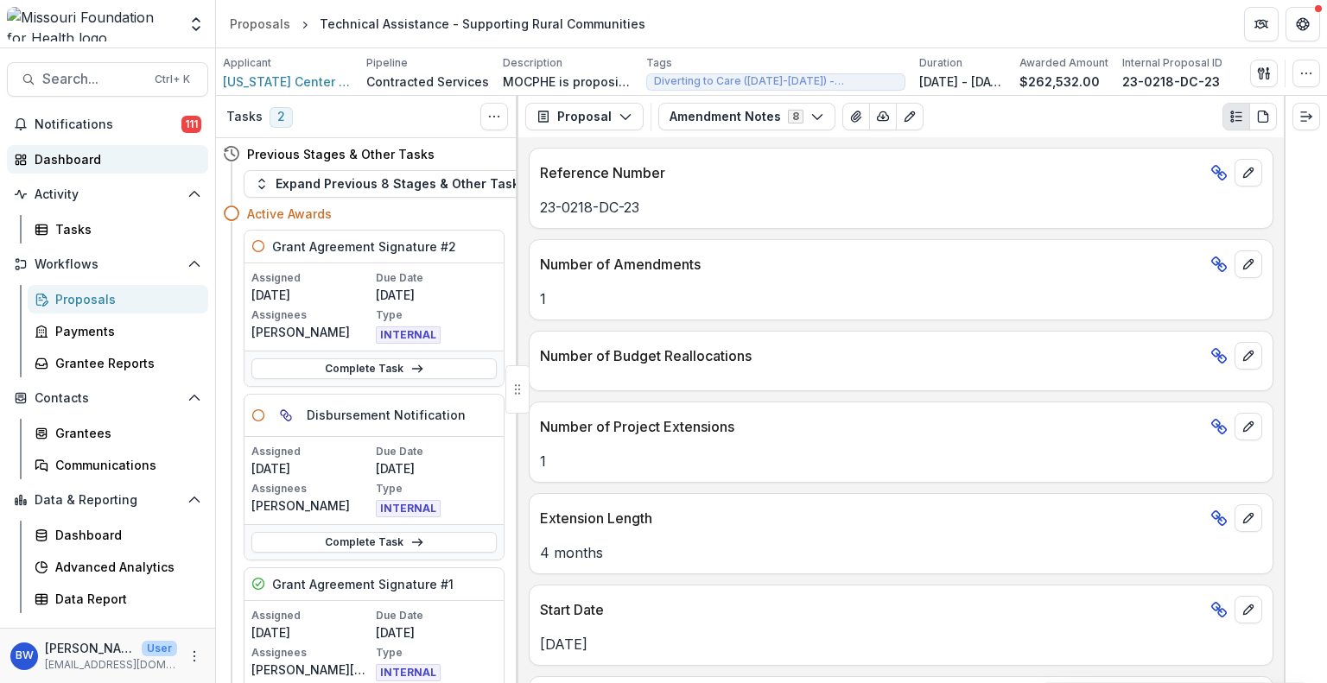
click at [83, 155] on div "Dashboard" at bounding box center [115, 159] width 160 height 18
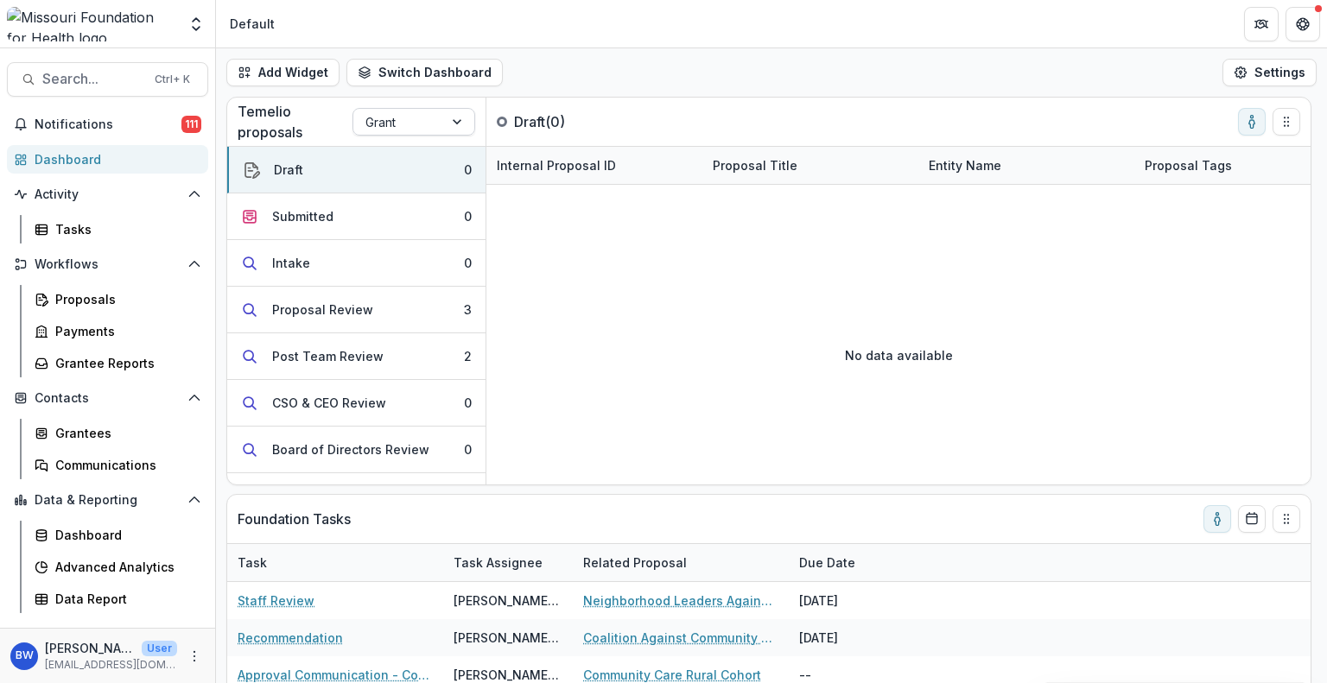
click at [456, 119] on div at bounding box center [458, 122] width 31 height 26
click at [645, 356] on div "No data available" at bounding box center [898, 354] width 824 height 259
